Goal: Use online tool/utility: Utilize a website feature to perform a specific function

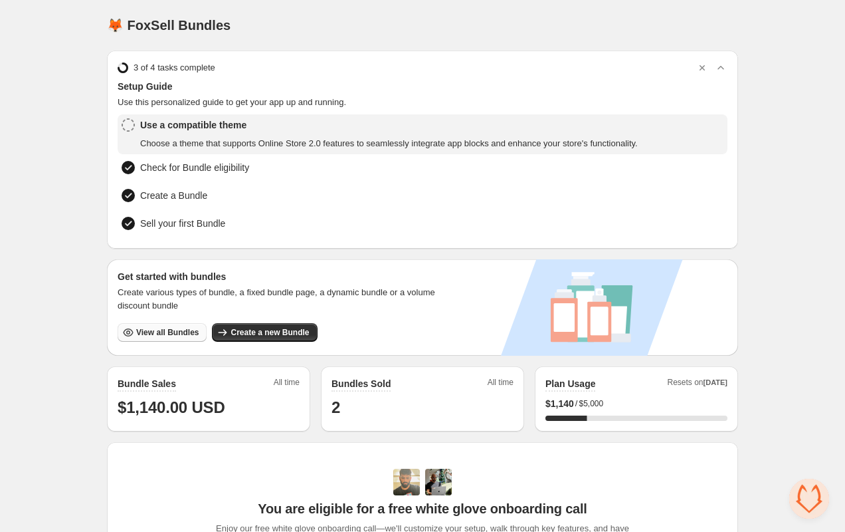
click at [138, 330] on span "View all Bundles" at bounding box center [167, 332] width 62 height 11
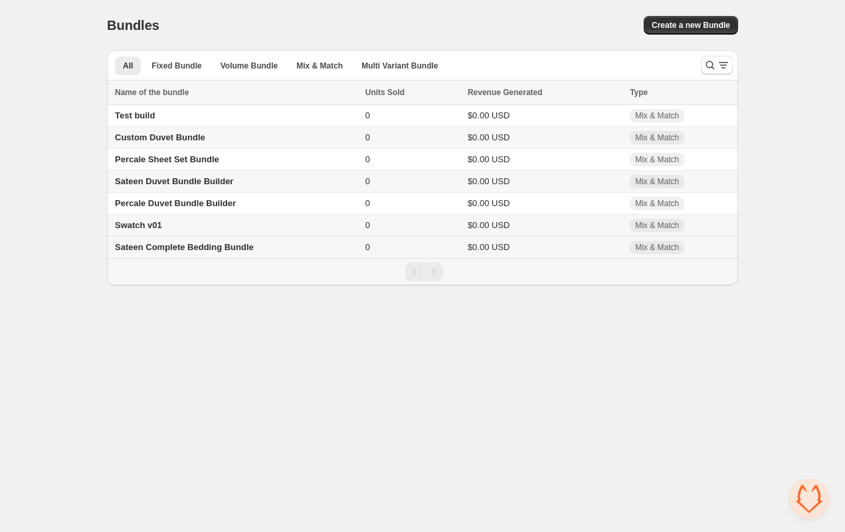
click at [208, 252] on span "Sateen Complete Bedding Bundle" at bounding box center [184, 247] width 139 height 10
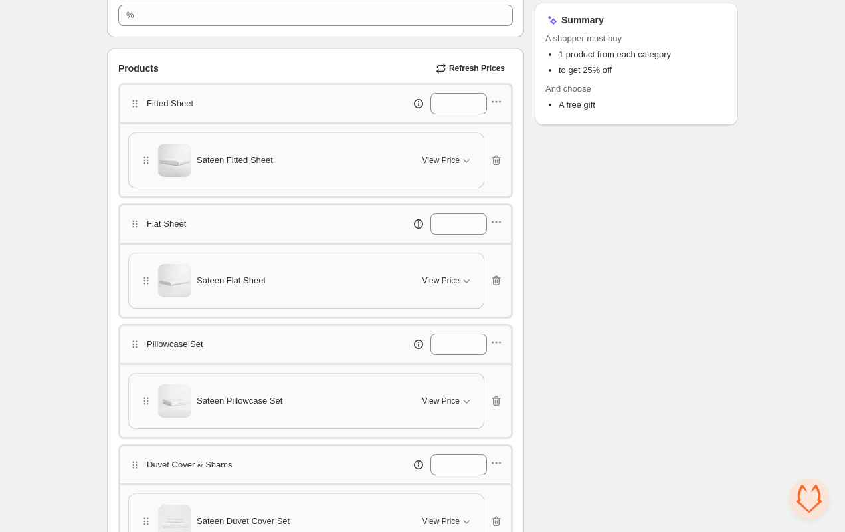
scroll to position [308, 0]
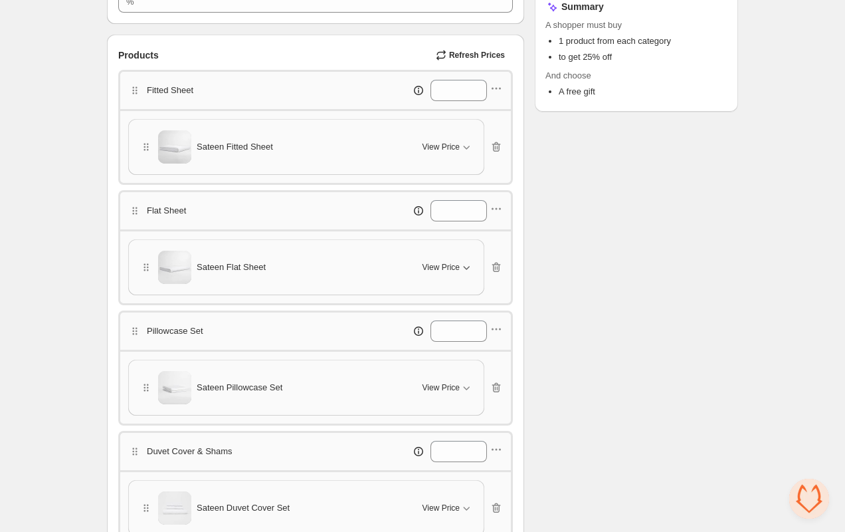
click at [445, 262] on span "View Price" at bounding box center [441, 267] width 37 height 11
